Goal: Task Accomplishment & Management: Manage account settings

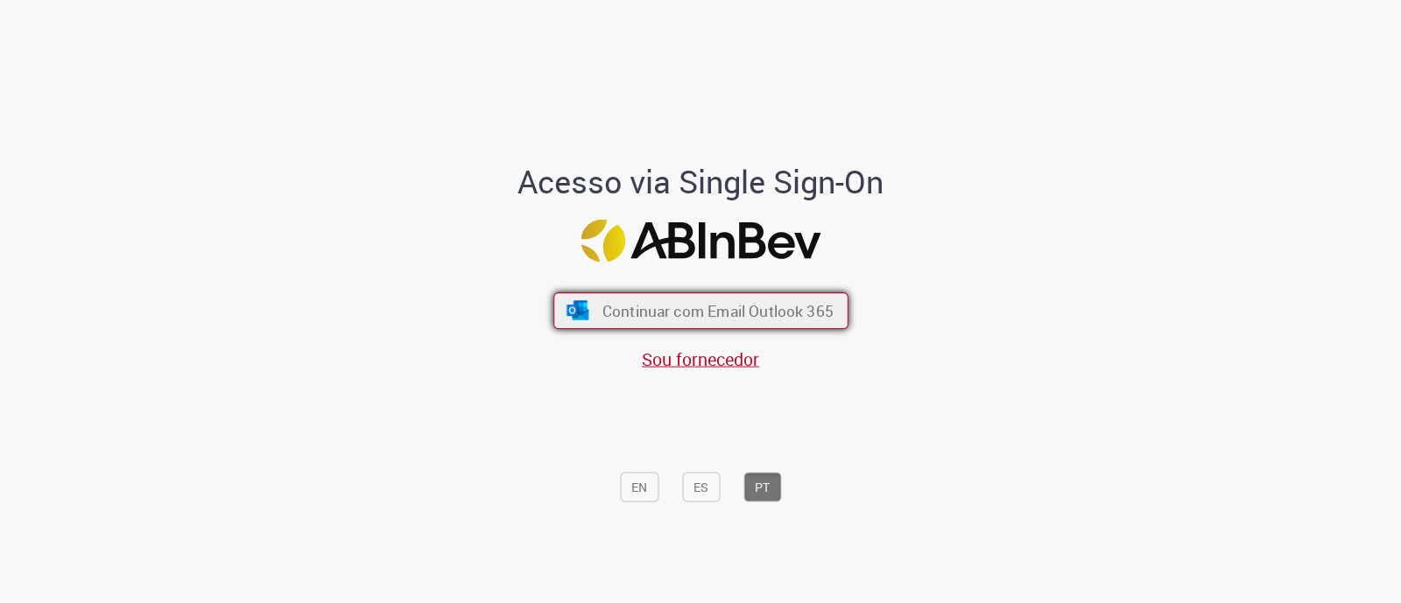
click at [724, 310] on span "Continuar com Email Outlook 365" at bounding box center [717, 311] width 231 height 20
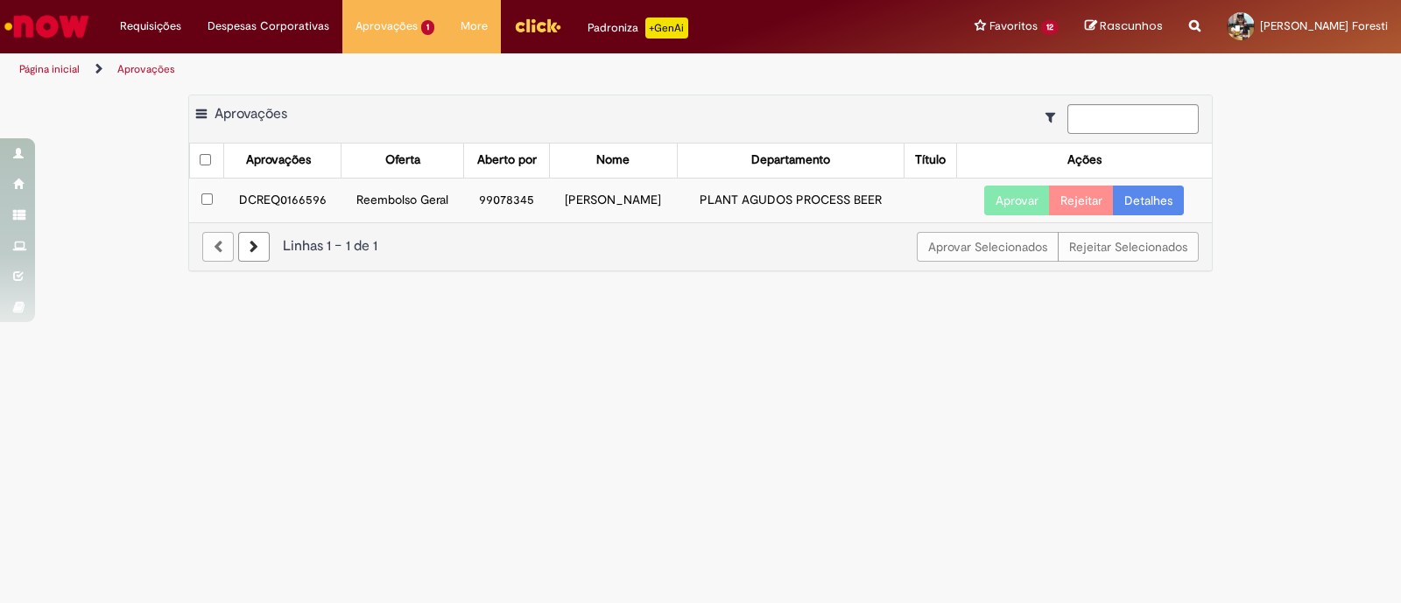
click at [1147, 200] on link "Detalhes" at bounding box center [1148, 201] width 71 height 30
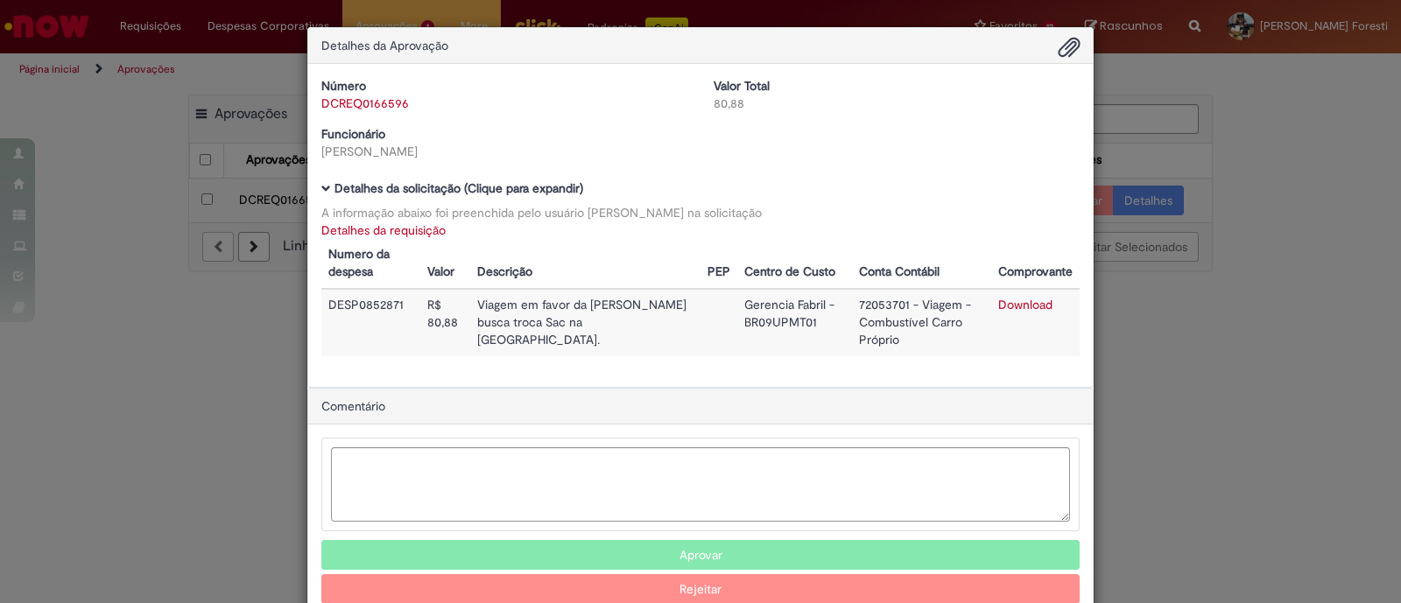
click at [1203, 367] on div "Detalhes da Aprovação Número DCREQ0166596 Valor Total 80,88 Funcionário [PERSON…" at bounding box center [700, 301] width 1401 height 603
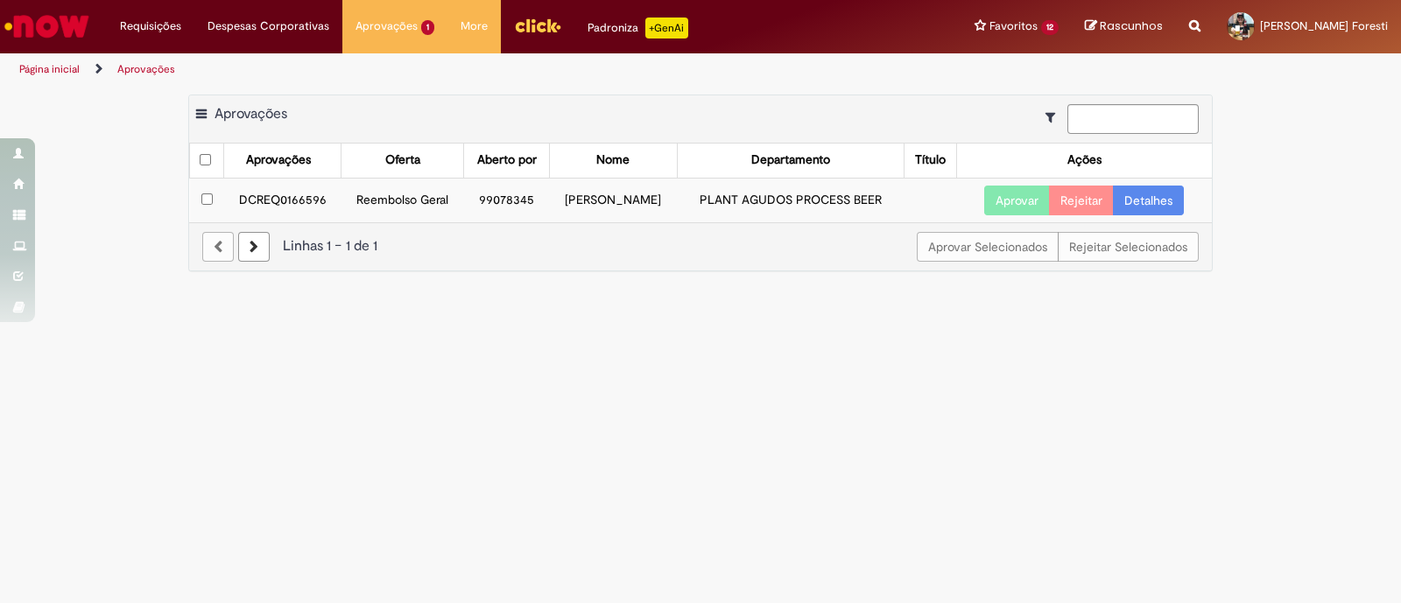
click at [1012, 192] on button "Aprovar" at bounding box center [1017, 201] width 66 height 30
